Goal: Transaction & Acquisition: Book appointment/travel/reservation

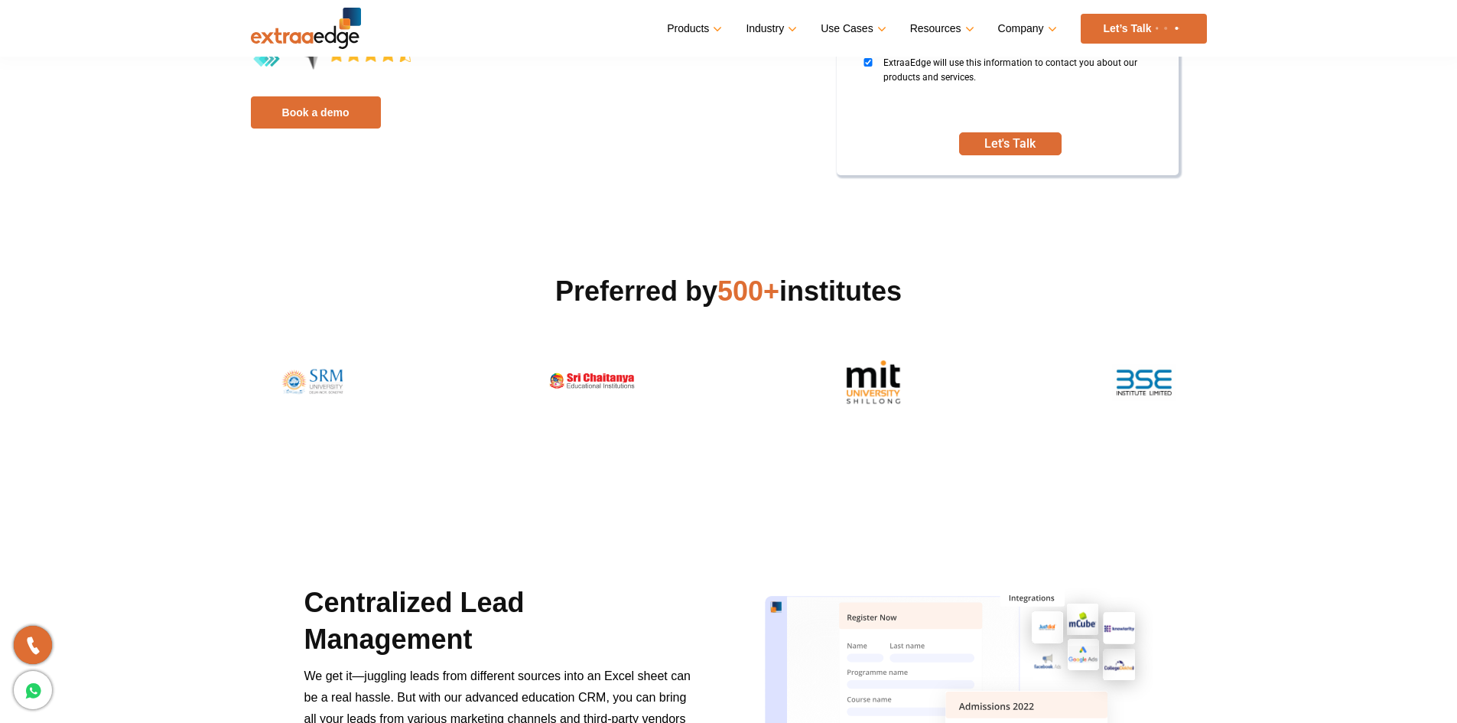
scroll to position [306, 0]
click at [340, 121] on link "Book a demo" at bounding box center [316, 112] width 130 height 32
drag, startPoint x: 828, startPoint y: 369, endPoint x: 977, endPoint y: 369, distance: 148.4
click at [977, 369] on div at bounding box center [728, 382] width 933 height 54
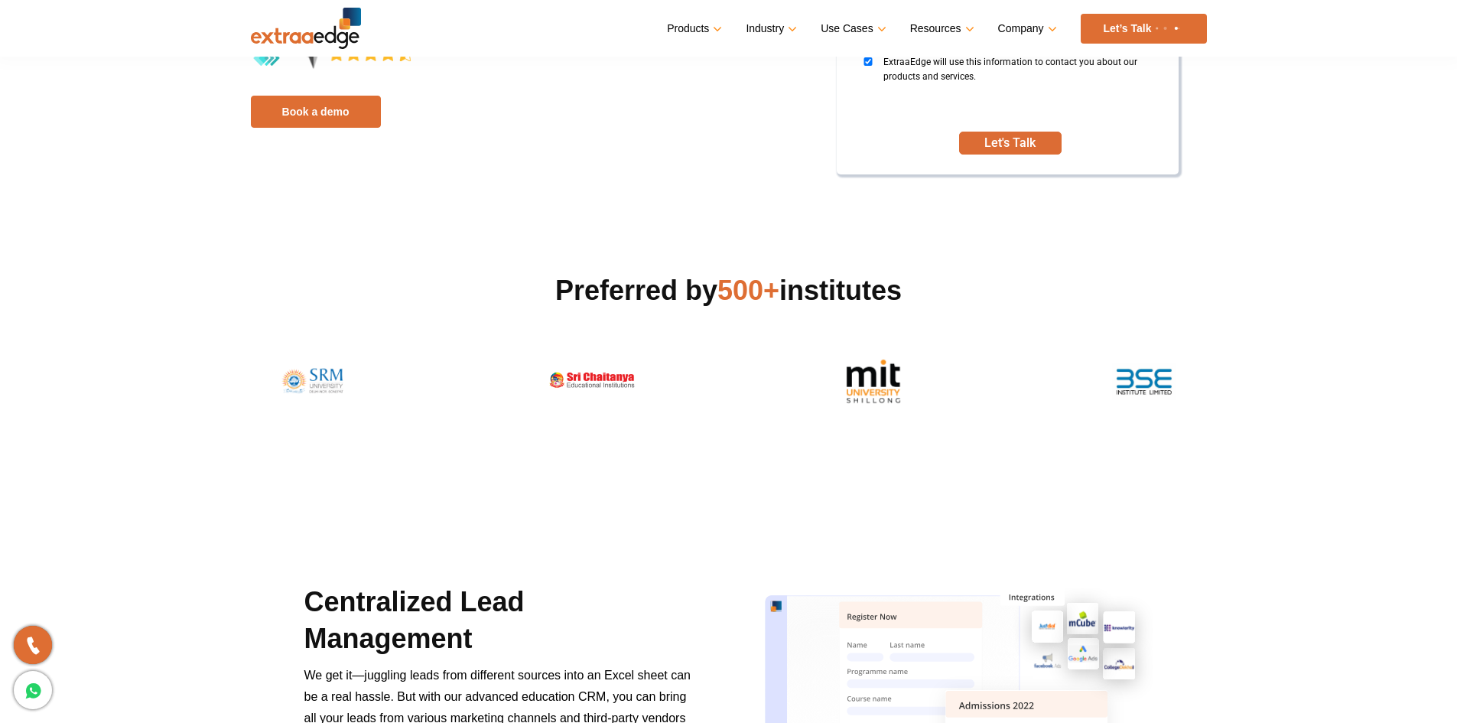
click at [745, 382] on div at bounding box center [728, 382] width 933 height 54
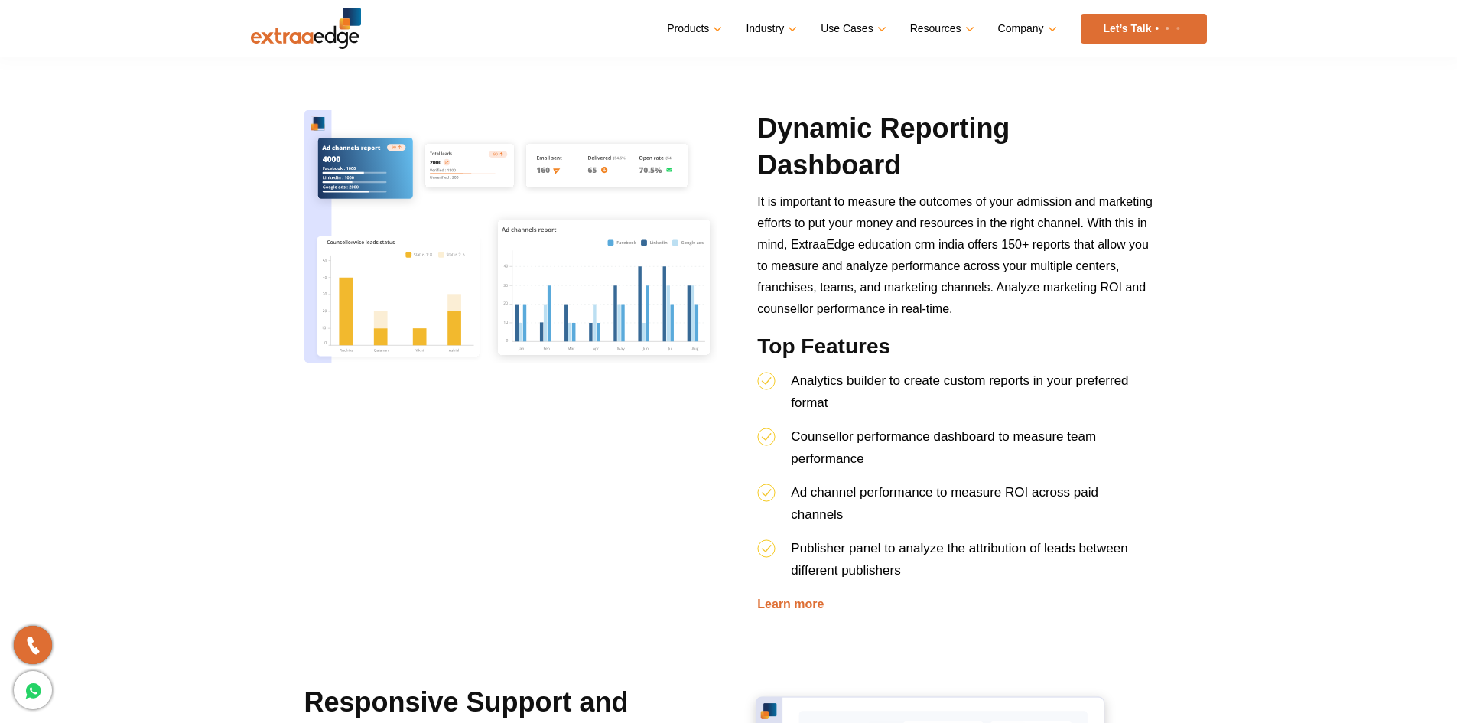
scroll to position [1819, 0]
